Goal: Task Accomplishment & Management: Manage account settings

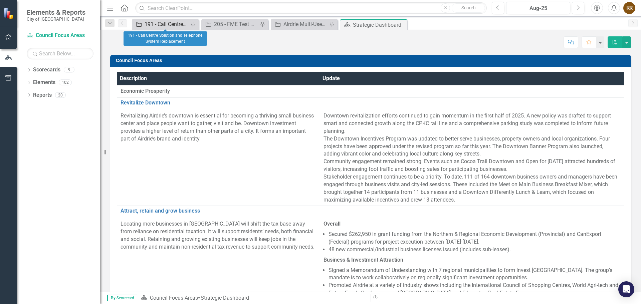
click at [158, 28] on div "191 - Call Centre Solution and Telephone System Replacement" at bounding box center [167, 24] width 44 height 8
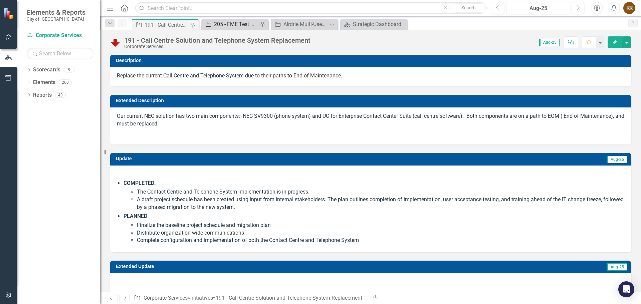
click at [223, 23] on div "205 - FME Test Server" at bounding box center [236, 24] width 44 height 8
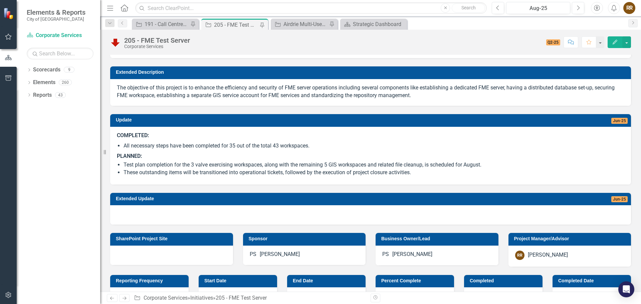
scroll to position [133, 0]
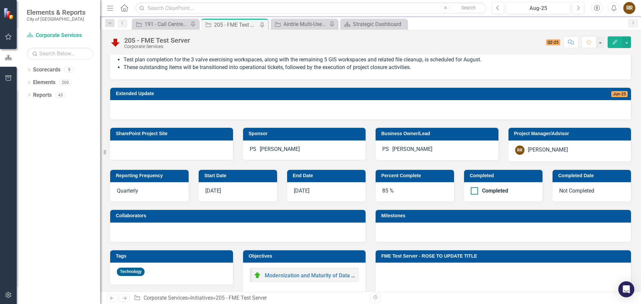
click at [473, 189] on div at bounding box center [474, 190] width 7 height 7
click at [473, 189] on input "Completed" at bounding box center [473, 189] width 4 height 4
checkbox input "true"
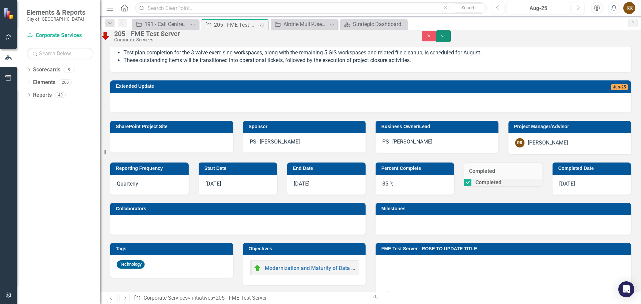
click at [451, 36] on button "Save" at bounding box center [443, 36] width 15 height 12
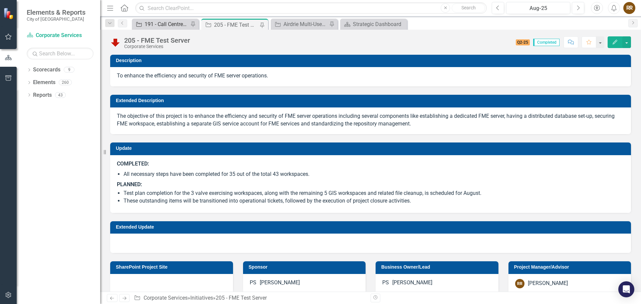
click at [163, 22] on div "191 - Call Centre Solution and Telephone System Replacement" at bounding box center [167, 24] width 44 height 8
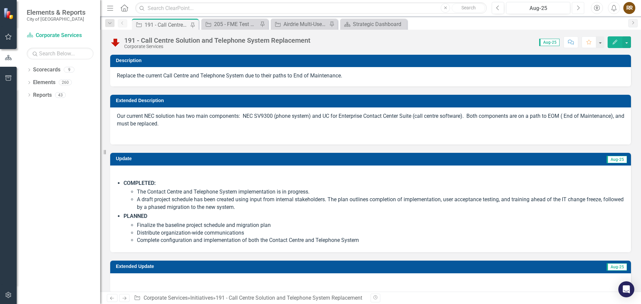
click at [575, 12] on button "Next" at bounding box center [578, 8] width 12 height 12
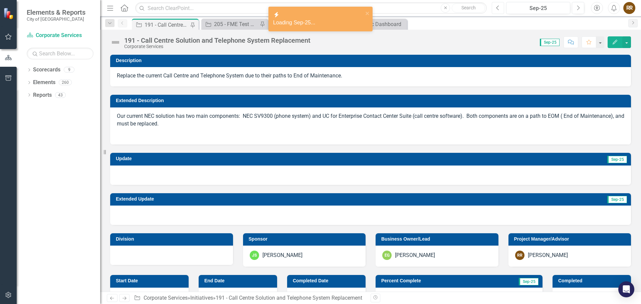
click at [496, 8] on icon "Previous" at bounding box center [498, 8] width 4 height 6
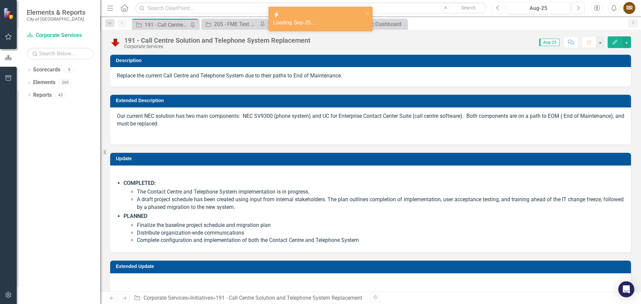
checkbox input "true"
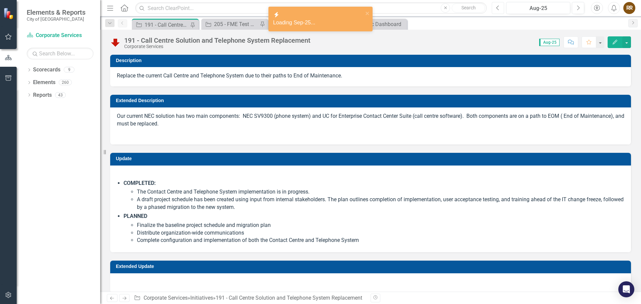
checkbox input "true"
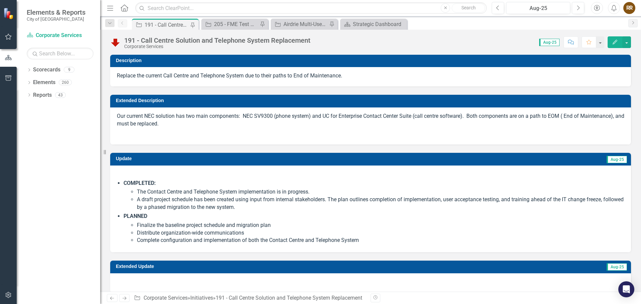
click at [124, 181] on strong "COMPLETED:" at bounding box center [139, 183] width 32 height 6
drag, startPoint x: 124, startPoint y: 181, endPoint x: 193, endPoint y: 211, distance: 75.1
click at [192, 211] on li "COMPLETED: The Contact Centre and Telephone System implementation is in progres…" at bounding box center [373, 196] width 501 height 32
drag, startPoint x: 368, startPoint y: 242, endPoint x: 307, endPoint y: 223, distance: 63.8
click at [307, 223] on ul "Finalize the baseline project schedule and migration plan Distribute organizati…" at bounding box center [380, 233] width 487 height 23
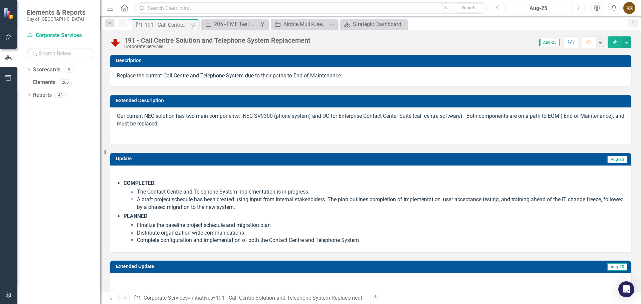
click at [612, 43] on icon "Edit" at bounding box center [615, 42] width 6 height 5
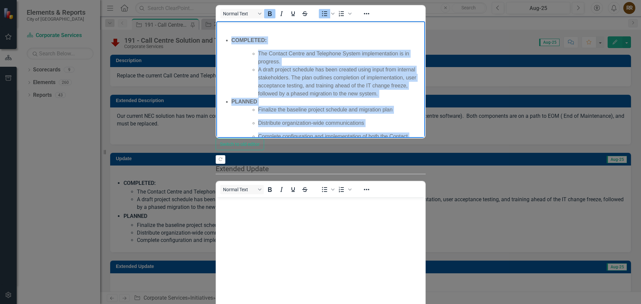
drag, startPoint x: 483, startPoint y: 112, endPoint x: 216, endPoint y: 36, distance: 277.6
click at [216, 36] on body "COMPLETED: The Contact Centre and Telephone System implementation is in progres…" at bounding box center [320, 88] width 209 height 134
copy ul "COMPLETED: The Contact Centre and Telephone System implementation is in progres…"
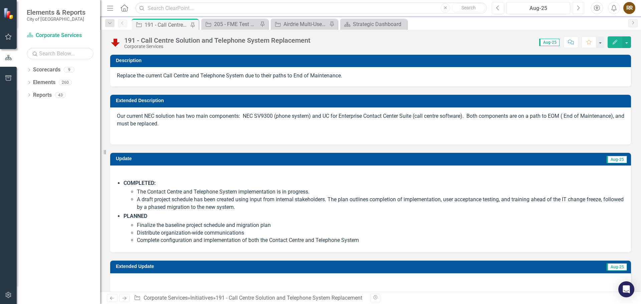
click at [580, 8] on button "Next" at bounding box center [578, 8] width 12 height 12
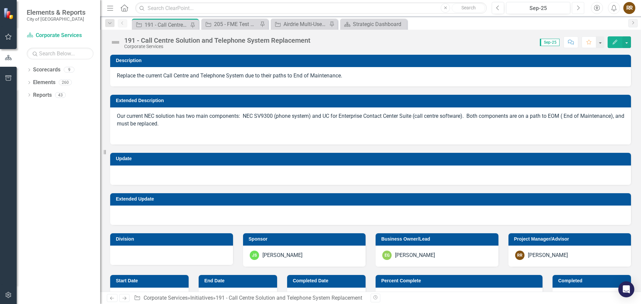
checkbox input "true"
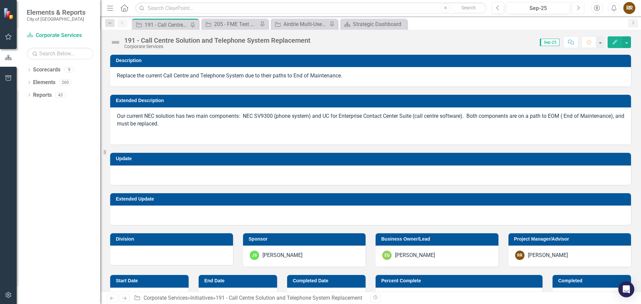
checkbox input "true"
click at [616, 42] on icon "Edit" at bounding box center [615, 42] width 6 height 5
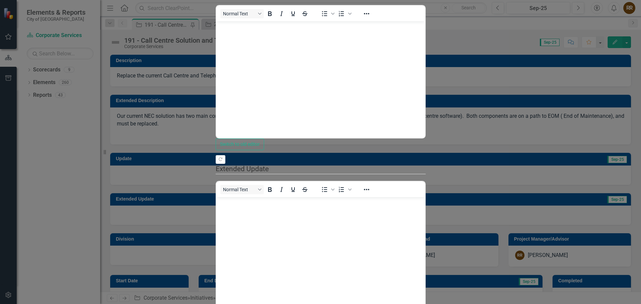
click at [240, 52] on body "Rich Text Area. Press ALT-0 for help." at bounding box center [320, 71] width 209 height 100
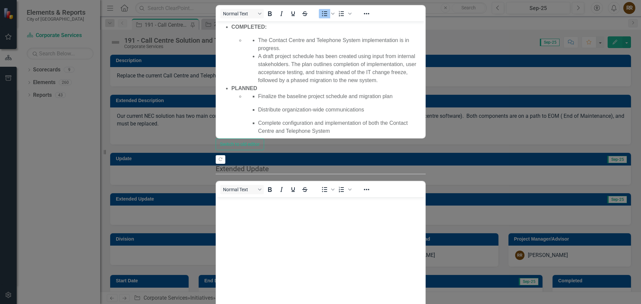
type input "35"
drag, startPoint x: 189, startPoint y: 84, endPoint x: 341, endPoint y: 83, distance: 152.2
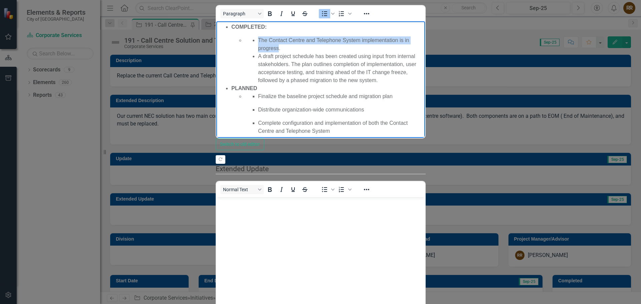
drag, startPoint x: 259, startPoint y: 40, endPoint x: 430, endPoint y: 38, distance: 171.9
click at [423, 38] on li "The Contact Centre and Telephone System implementation is in progress." at bounding box center [340, 44] width 165 height 16
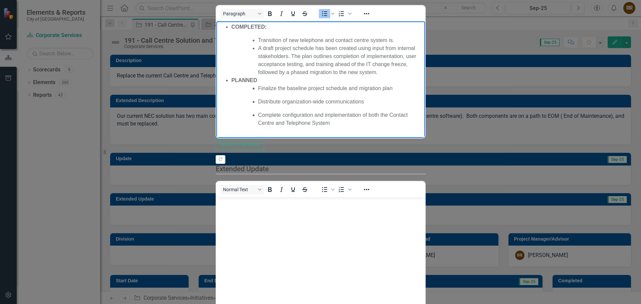
click at [334, 92] on ul "Finalize the baseline project schedule and migration plan Distribute organizati…" at bounding box center [333, 105] width 179 height 43
click at [398, 41] on li "Transition of new telephone and contact centre system is." at bounding box center [340, 40] width 165 height 8
click at [282, 39] on li "Transition of new telephone and contact centre system is." at bounding box center [340, 40] width 165 height 8
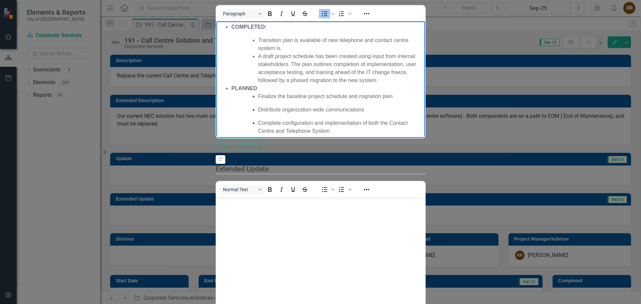
click at [326, 38] on li "Transition plan is available of new telephone and contact centre system is." at bounding box center [340, 44] width 165 height 16
drag, startPoint x: 449, startPoint y: 38, endPoint x: 440, endPoint y: 39, distance: 9.4
click at [423, 39] on li "Transition plan is available for the new telephone and contact centre system is." at bounding box center [340, 44] width 165 height 16
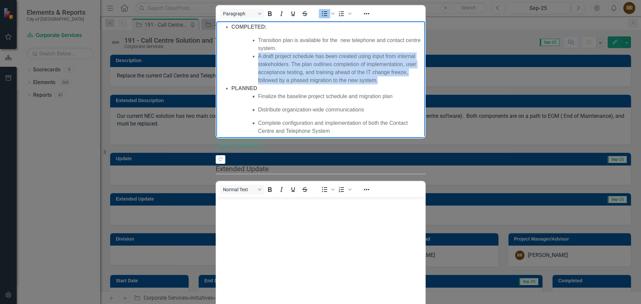
drag, startPoint x: 473, startPoint y: 56, endPoint x: 258, endPoint y: 49, distance: 215.4
click at [258, 52] on li "A draft project schedule has been created using input from internal stakeholder…" at bounding box center [340, 68] width 165 height 32
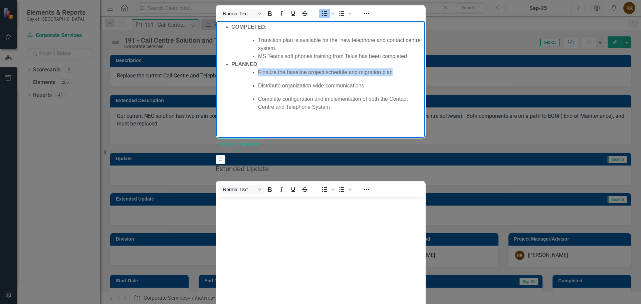
drag, startPoint x: 257, startPoint y: 63, endPoint x: 397, endPoint y: 63, distance: 140.2
click at [397, 68] on ul "Finalize the baseline project schedule and migration plan Distribute organizati…" at bounding box center [333, 89] width 179 height 43
click at [423, 38] on li "Transition plan is available for the new telephone and contact centre system." at bounding box center [340, 44] width 165 height 16
drag, startPoint x: 256, startPoint y: 63, endPoint x: 400, endPoint y: 63, distance: 143.8
click at [400, 68] on ul "Finalize the baseline project schedule and migration plan Distribute organizati…" at bounding box center [333, 89] width 179 height 43
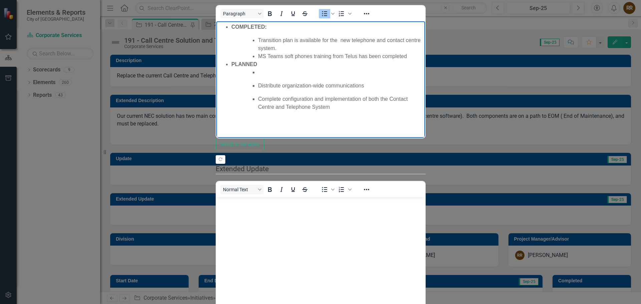
click at [411, 52] on li "MS Teams soft phones training from Telus has been completed" at bounding box center [340, 56] width 165 height 8
click at [273, 68] on p "Rich Text Area. Press ALT-0 for help." at bounding box center [340, 72] width 165 height 8
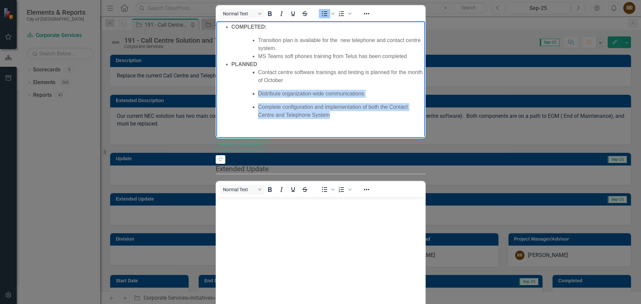
drag, startPoint x: 496, startPoint y: 89, endPoint x: 237, endPoint y: 75, distance: 260.0
click at [237, 75] on ul "Contact centre software trainings and testing is planned for the month of Octob…" at bounding box center [327, 93] width 192 height 51
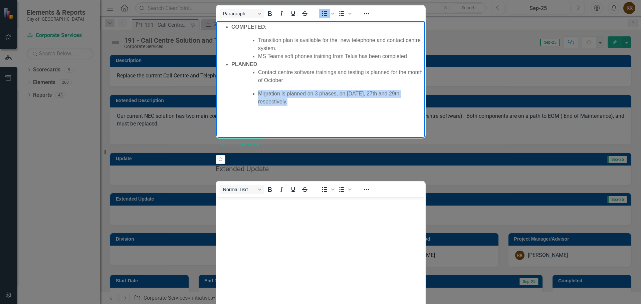
drag, startPoint x: 431, startPoint y: 81, endPoint x: 258, endPoint y: 78, distance: 173.6
click at [258, 90] on li "Migration is planned on 3 phases, on [DATE], 27th and 29th respectively." at bounding box center [340, 98] width 165 height 16
copy li "Migration is planned on 3 phases, on [DATE], 27th and 29th respectively."
click at [424, 90] on body "COMPLETED: Transition plan is available for the new telephone and contact centr…" at bounding box center [320, 71] width 209 height 100
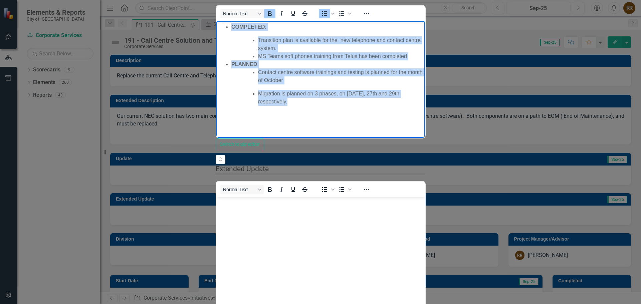
drag, startPoint x: 411, startPoint y: 81, endPoint x: 224, endPoint y: 27, distance: 195.2
click at [224, 27] on body "COMPLETED: Transition plan is available for the new telephone and contact centr…" at bounding box center [320, 71] width 209 height 100
copy ul "COMPLETED: Transition plan is available for the new telephone and contact centr…"
click at [423, 84] on body "COMPLETED: Transition plan is available for the new telephone and contact centr…" at bounding box center [320, 71] width 209 height 100
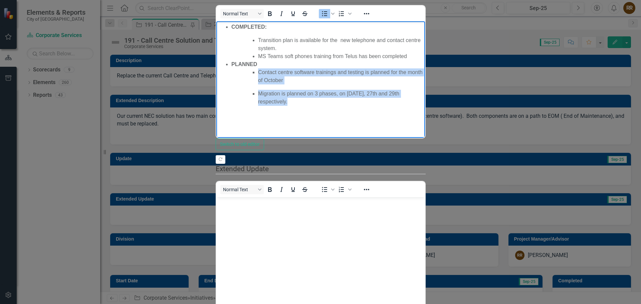
drag, startPoint x: 432, startPoint y: 77, endPoint x: 258, endPoint y: 64, distance: 174.4
click at [258, 68] on ul "Contact centre software trainings and testing is planned for the month of Octob…" at bounding box center [333, 86] width 179 height 37
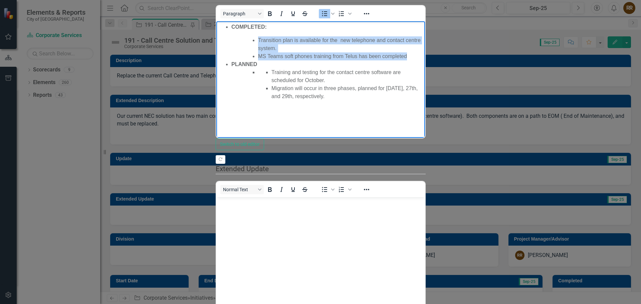
drag, startPoint x: 416, startPoint y: 46, endPoint x: 257, endPoint y: 42, distance: 158.9
click at [257, 42] on ul "Transition plan is available for the new telephone and contact centre system. M…" at bounding box center [333, 48] width 179 height 24
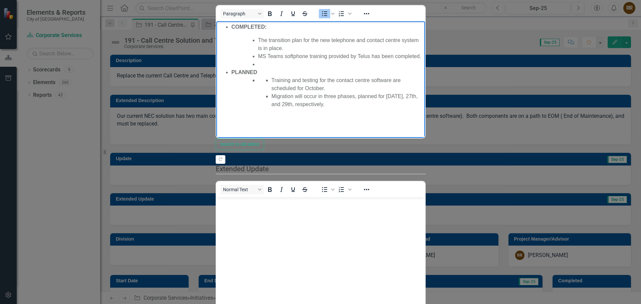
click at [266, 60] on li "Rich Text Area. Press ALT-0 for help." at bounding box center [340, 64] width 165 height 8
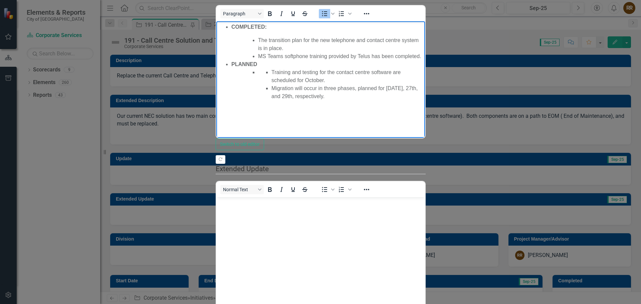
click at [260, 68] on ul "Training and testing for the contact centre software are scheduled for October.…" at bounding box center [340, 84] width 165 height 32
click at [362, 18] on icon "Reveal or hide additional toolbar items" at bounding box center [366, 14] width 8 height 8
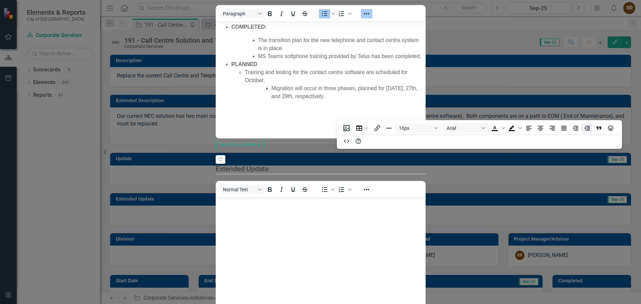
click at [586, 127] on icon "Increase indent" at bounding box center [587, 128] width 8 height 8
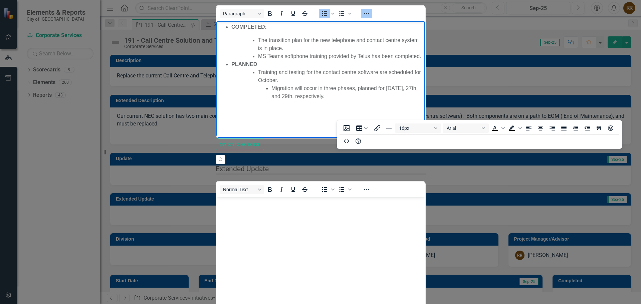
click at [271, 84] on li "Migration will occur in three phases, planned for [DATE], 27th, and 29th, respe…" at bounding box center [347, 92] width 152 height 16
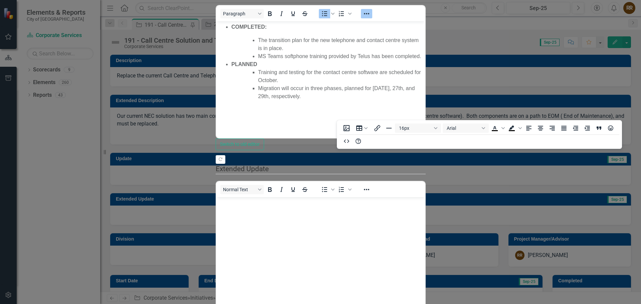
checkbox input "false"
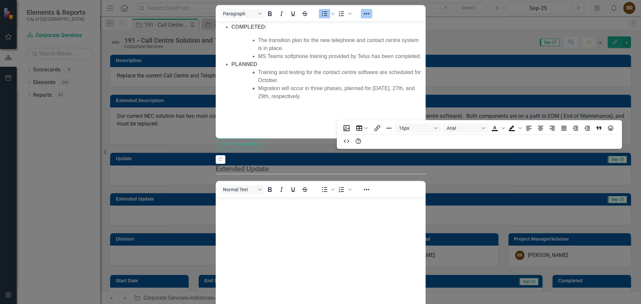
checkbox input "false"
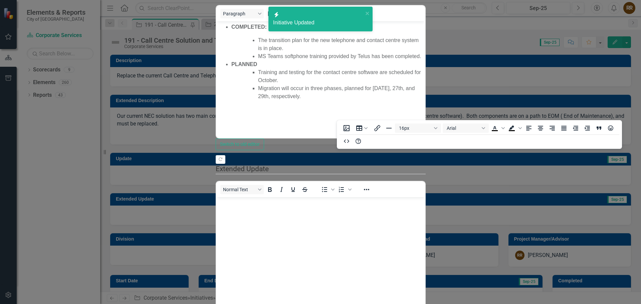
checkbox input "true"
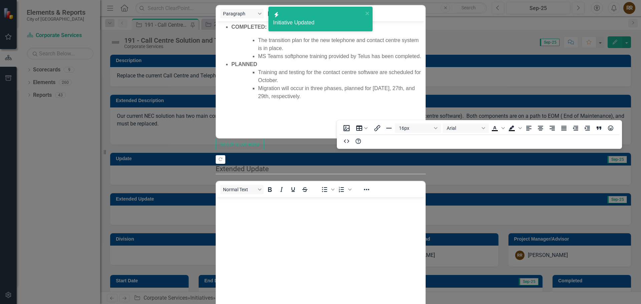
checkbox input "true"
checkbox input "false"
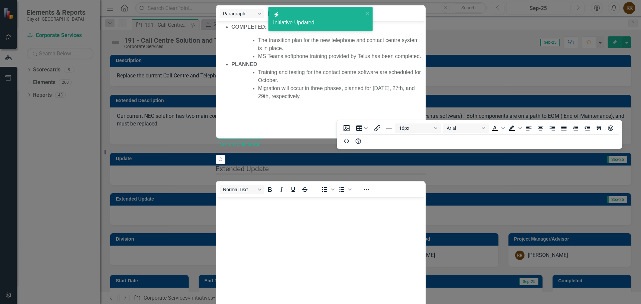
checkbox input "false"
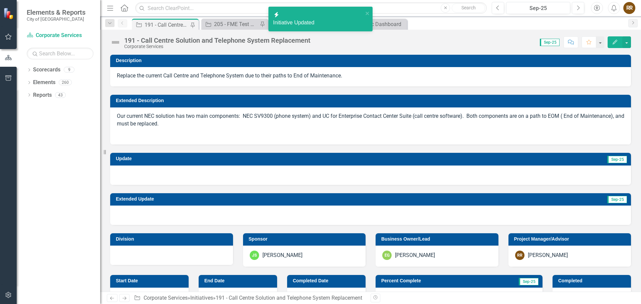
checkbox input "true"
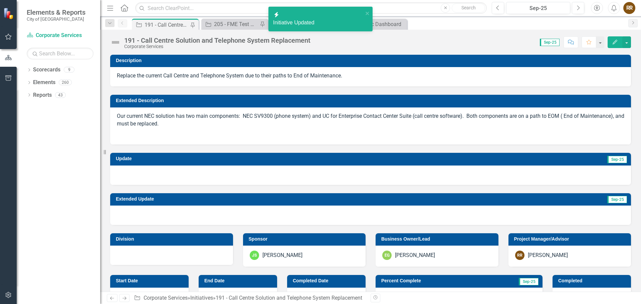
checkbox input "true"
